Goal: Task Accomplishment & Management: Manage account settings

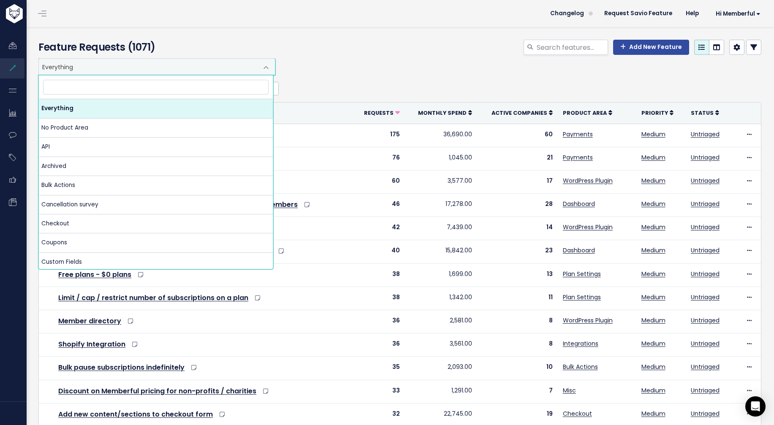
click at [179, 70] on span "Everything" at bounding box center [148, 67] width 219 height 16
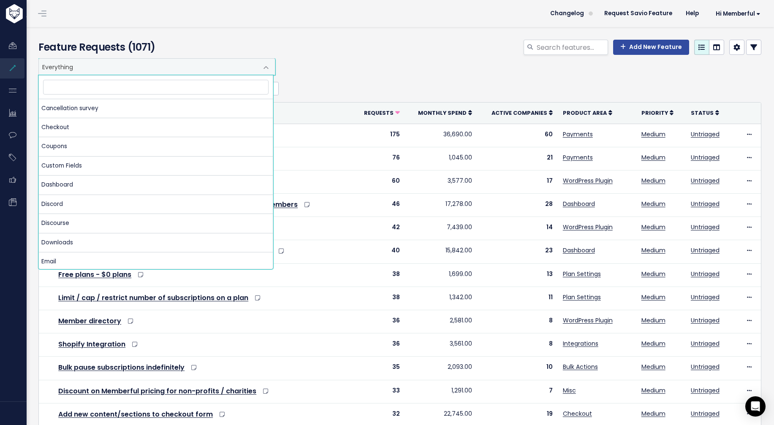
scroll to position [148, 0]
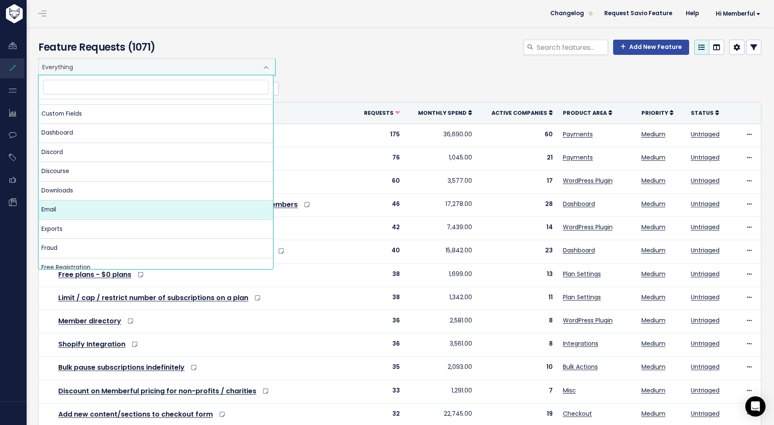
select select "MAIN:EMAIL"
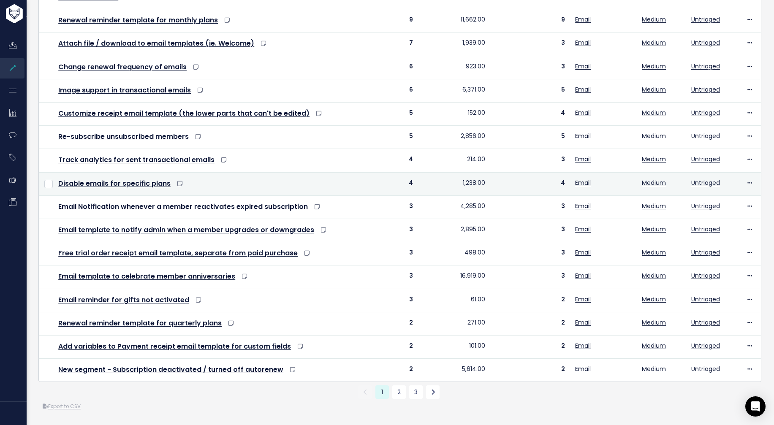
scroll to position [220, 0]
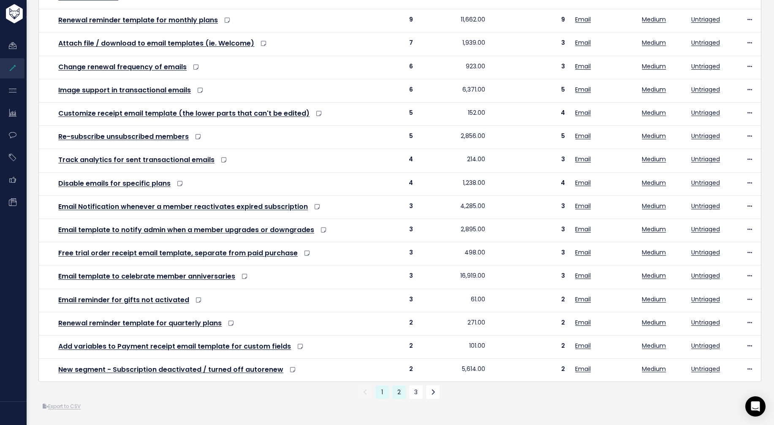
click at [398, 386] on link "2" at bounding box center [399, 392] width 14 height 14
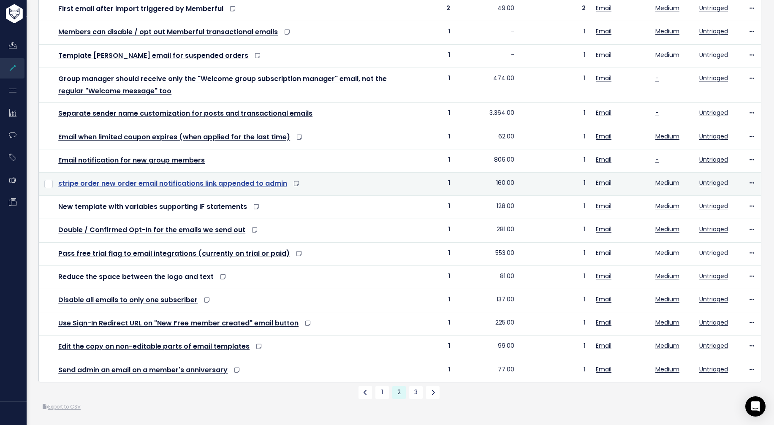
scroll to position [232, 0]
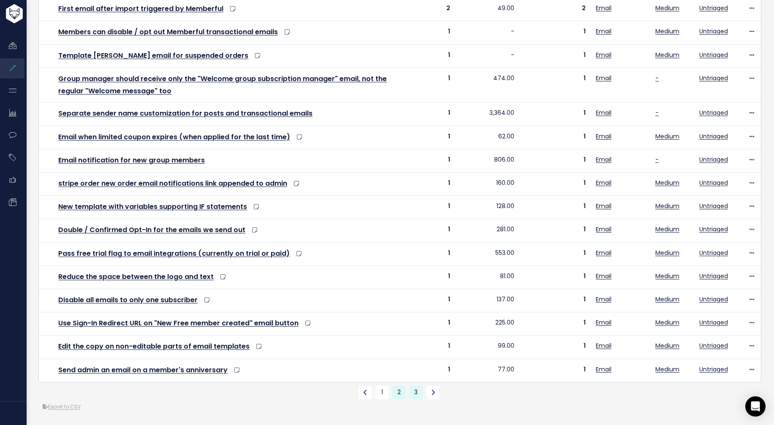
click at [412, 386] on link "3" at bounding box center [416, 393] width 14 height 14
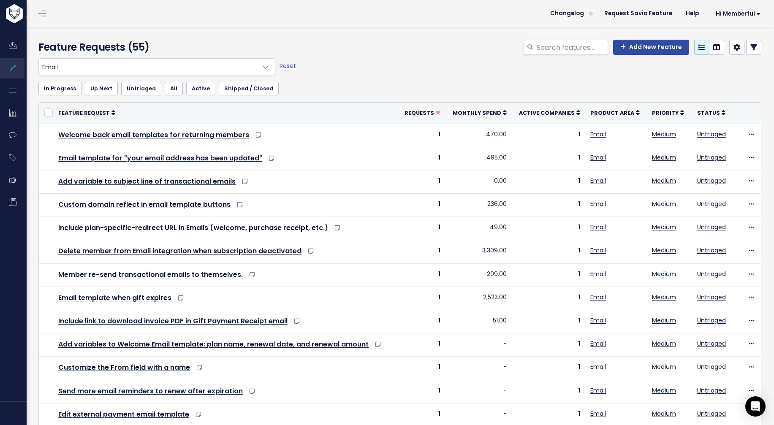
click at [526, 55] on div "Add New Feature" at bounding box center [522, 49] width 490 height 19
click at [537, 47] on input "search" at bounding box center [572, 47] width 72 height 15
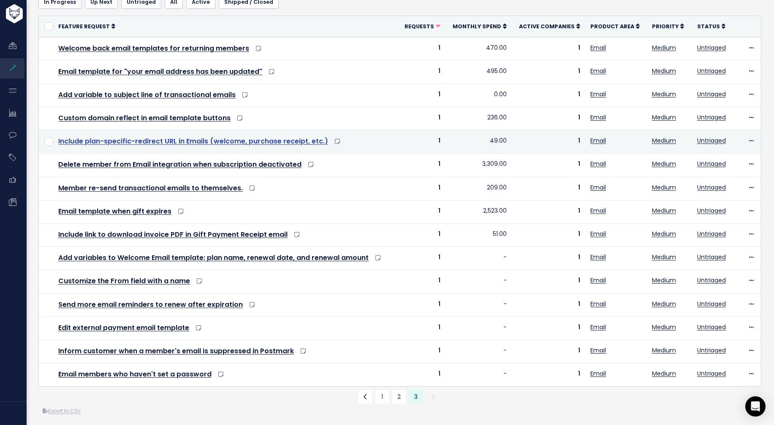
scroll to position [102, 0]
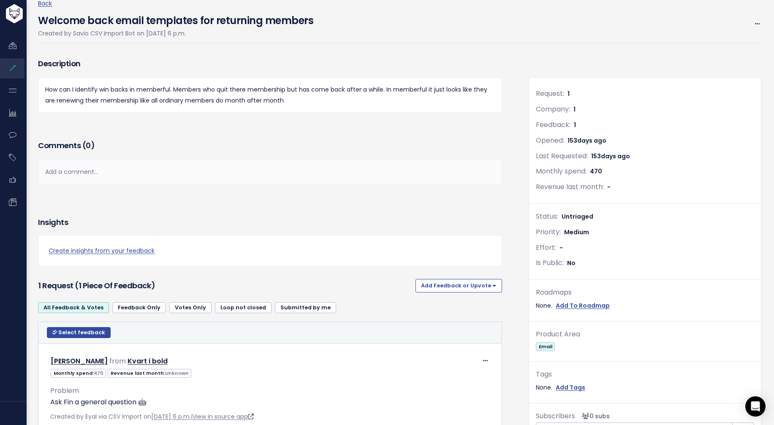
scroll to position [41, 0]
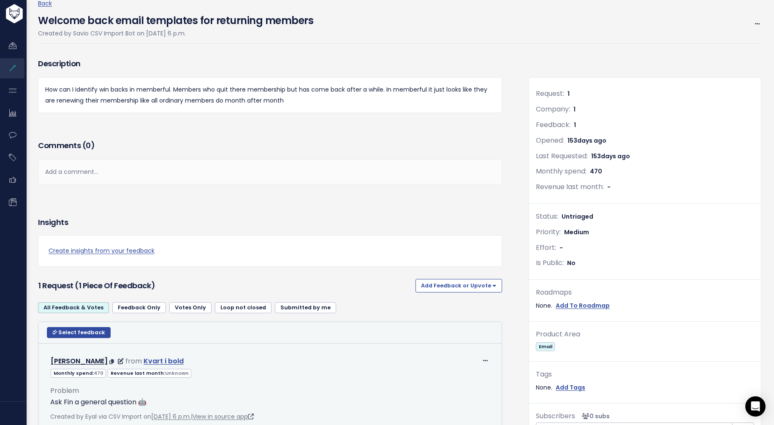
click at [165, 363] on link "Kvart i bold" at bounding box center [164, 361] width 40 height 10
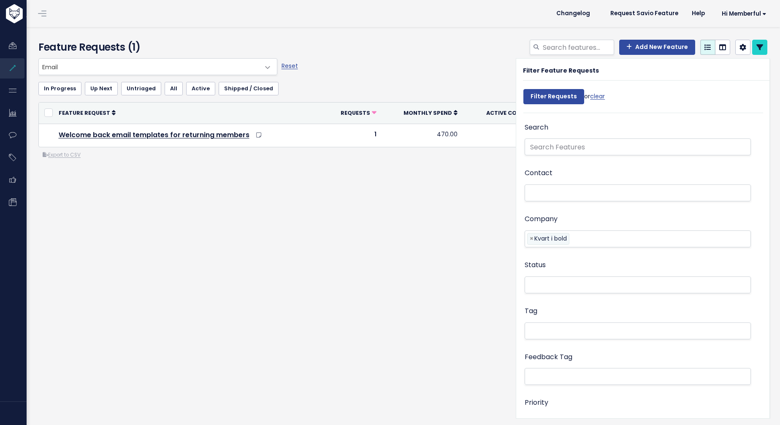
select select
click at [387, 190] on div "Everything No Product Area API Archived Bulk Actions Cancellation survey Checko…" at bounding box center [403, 142] width 742 height 169
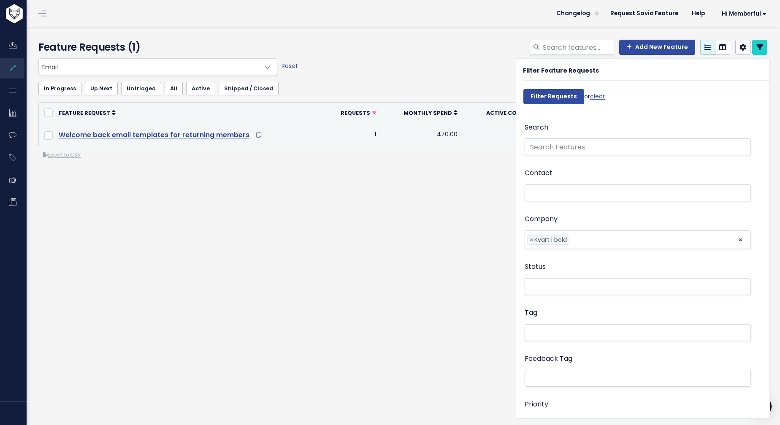
click at [210, 135] on link "Welcome back email templates for returning members" at bounding box center [154, 135] width 191 height 10
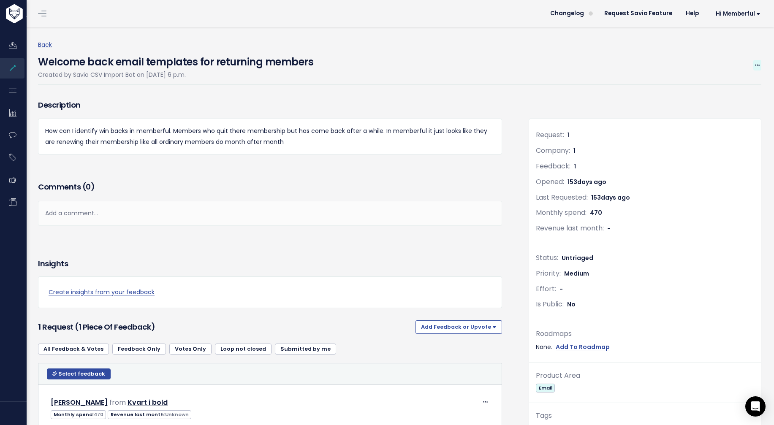
click at [755, 63] on icon at bounding box center [757, 65] width 5 height 5
click at [730, 90] on link "Edit" at bounding box center [728, 89] width 62 height 16
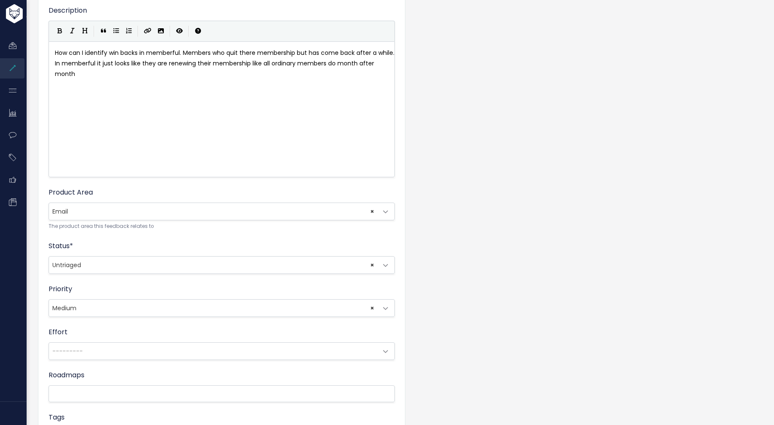
scroll to position [250, 0]
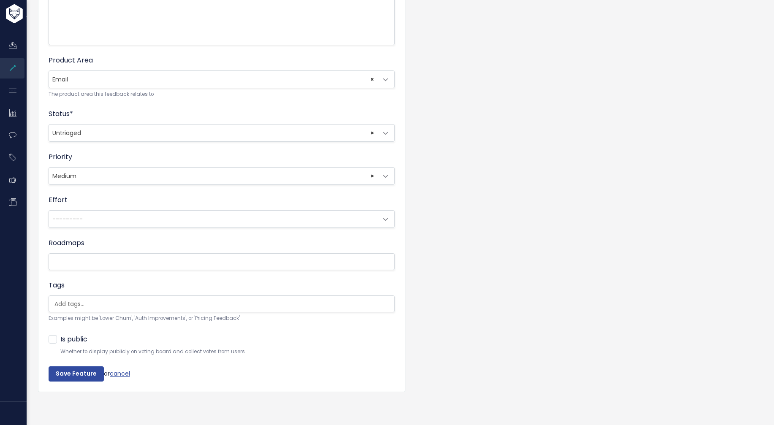
click at [293, 125] on span "× Untriaged" at bounding box center [213, 133] width 328 height 17
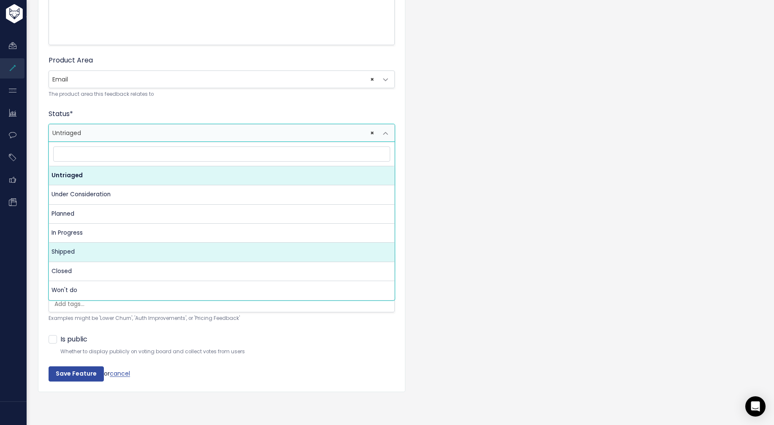
select select "SHIPPED"
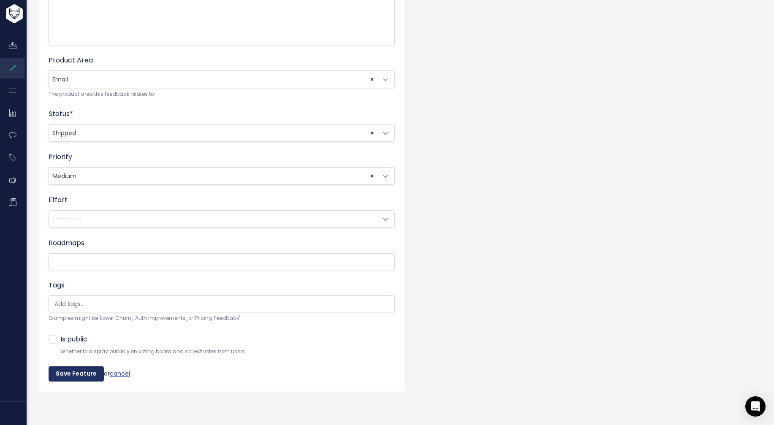
click at [64, 370] on input "Save Feature" at bounding box center [76, 373] width 55 height 15
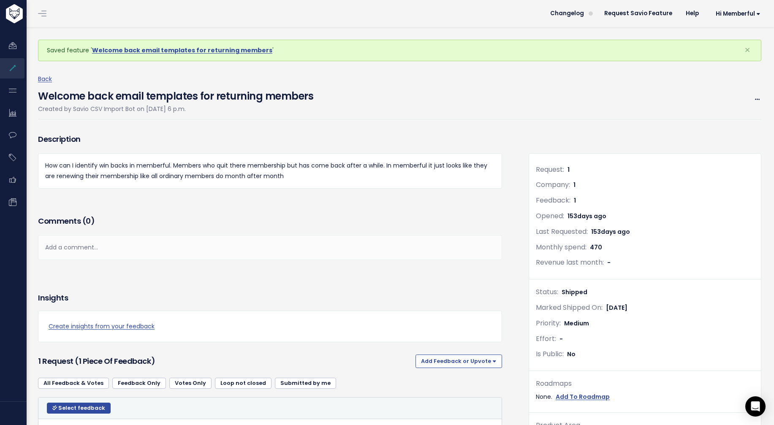
scroll to position [44, 0]
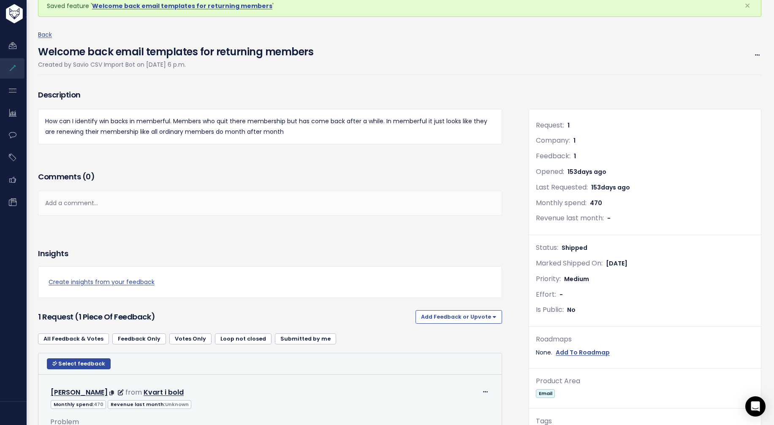
drag, startPoint x: 46, startPoint y: 391, endPoint x: 112, endPoint y: 392, distance: 65.4
click at [112, 392] on td "Edit Return to Inbox [GEOGRAPHIC_DATA] [PERSON_NAME] from Kvart i bold 470" at bounding box center [269, 420] width 463 height 90
copy link "[PERSON_NAME]"
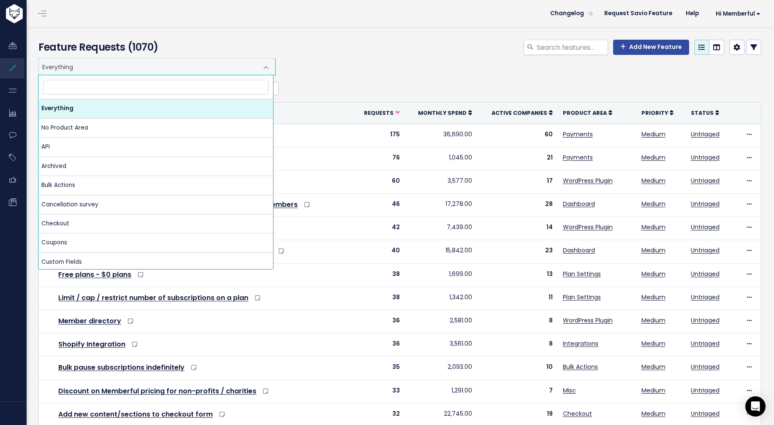
click at [221, 60] on span "Everything" at bounding box center [148, 67] width 219 height 16
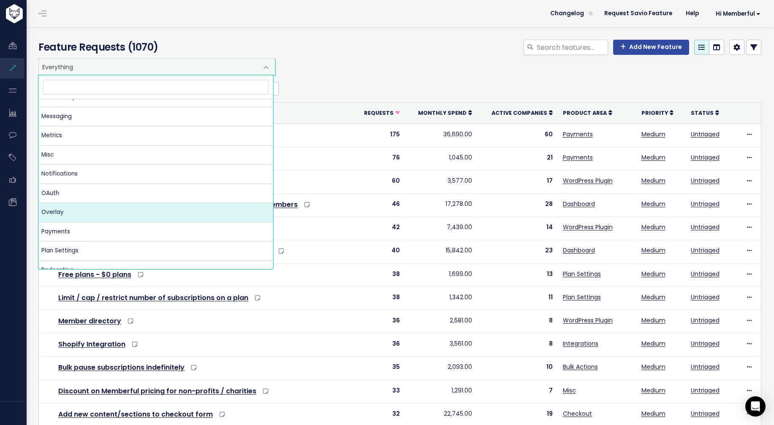
scroll to position [472, 0]
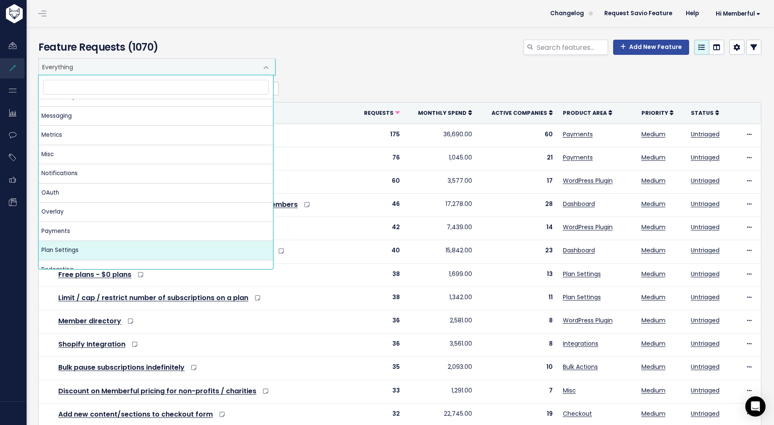
select select "MAIN:PLAN_SETTINGS"
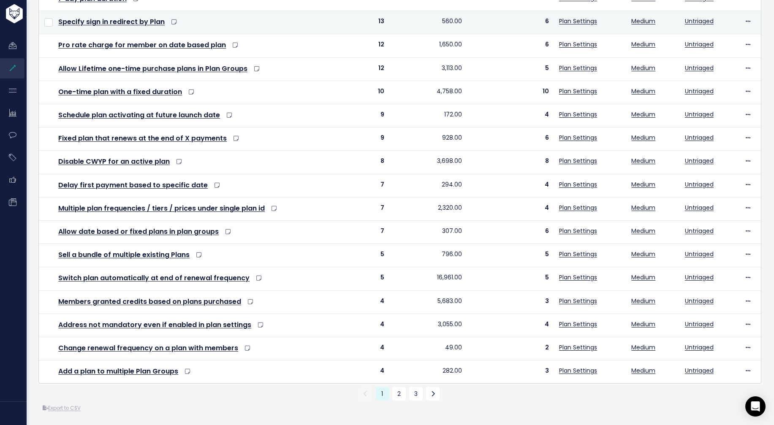
scroll to position [220, 0]
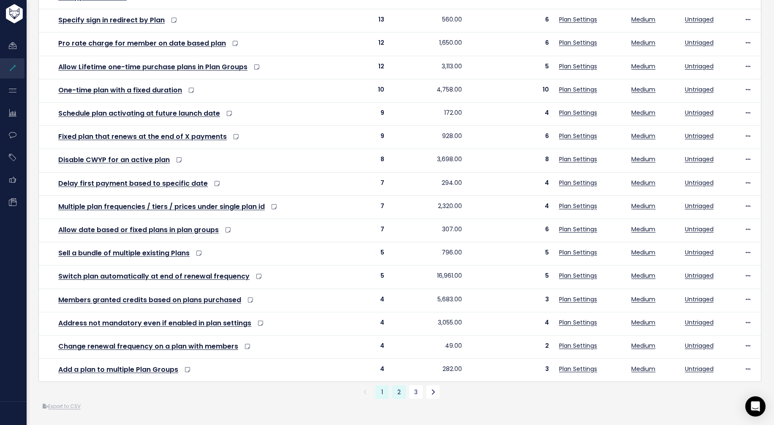
click at [395, 385] on link "2" at bounding box center [399, 392] width 14 height 14
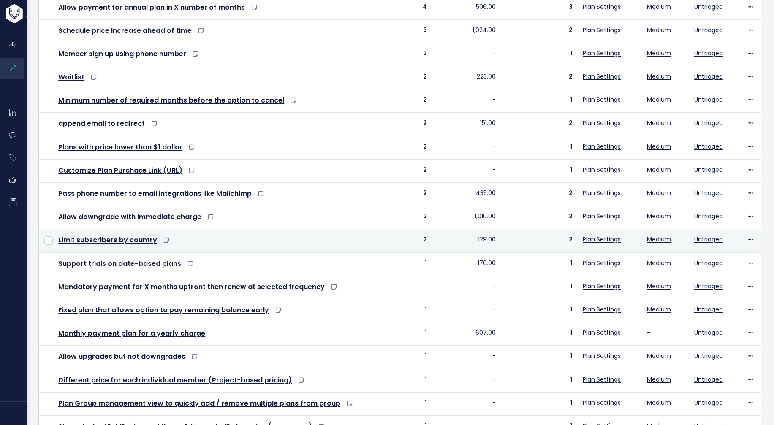
scroll to position [220, 0]
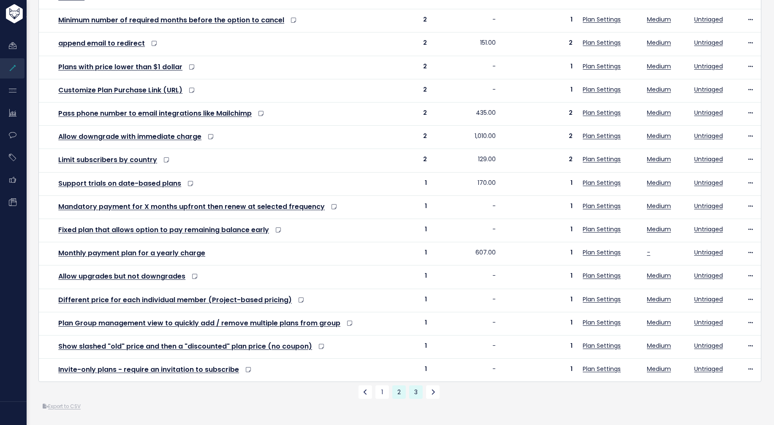
click at [414, 387] on link "3" at bounding box center [416, 392] width 14 height 14
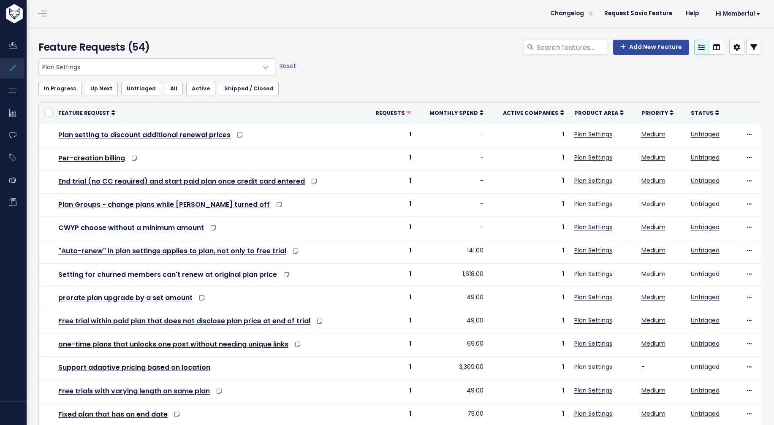
scroll to position [80, 0]
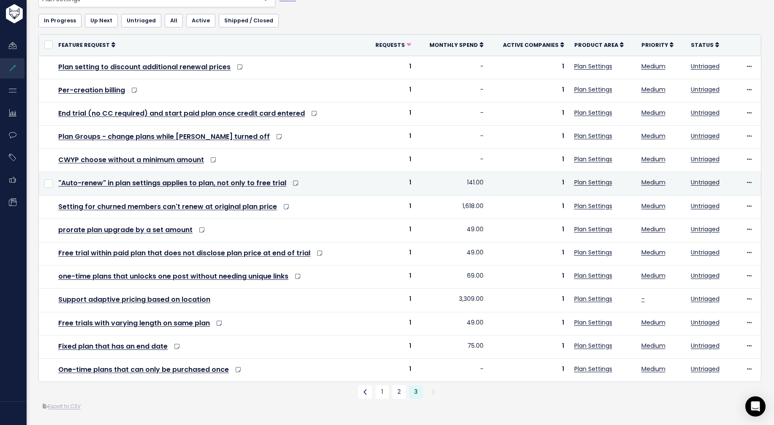
click at [397, 172] on td "1" at bounding box center [390, 183] width 52 height 23
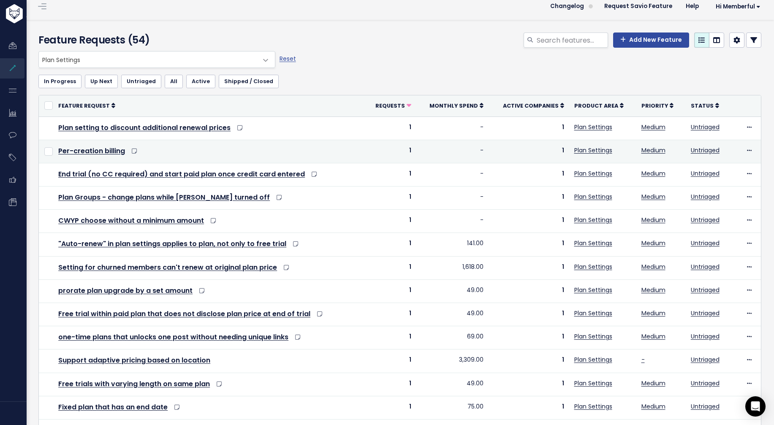
scroll to position [0, 0]
